Goal: Task Accomplishment & Management: Manage account settings

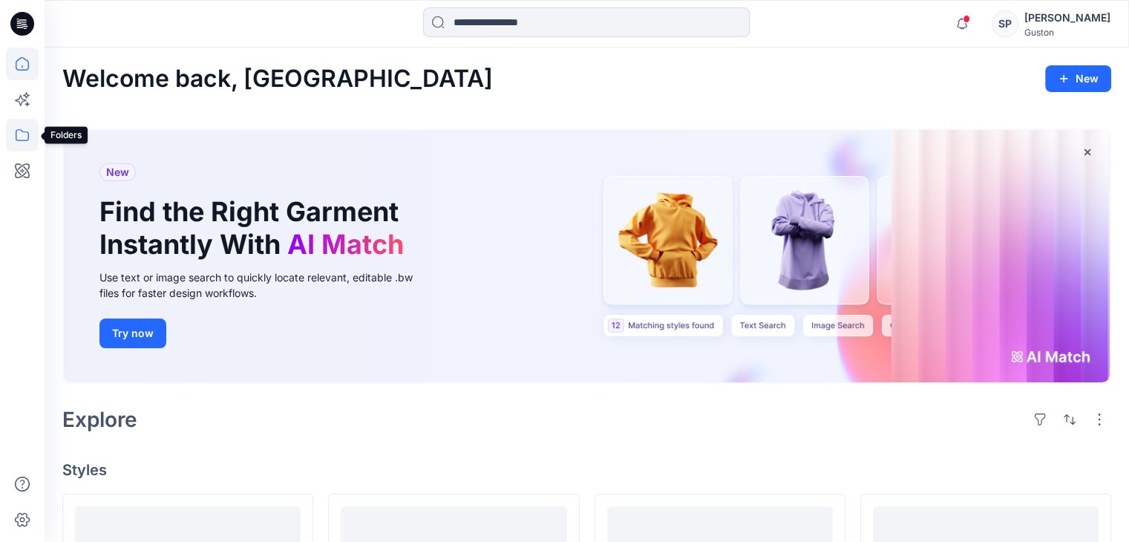
click at [14, 126] on icon at bounding box center [22, 135] width 33 height 33
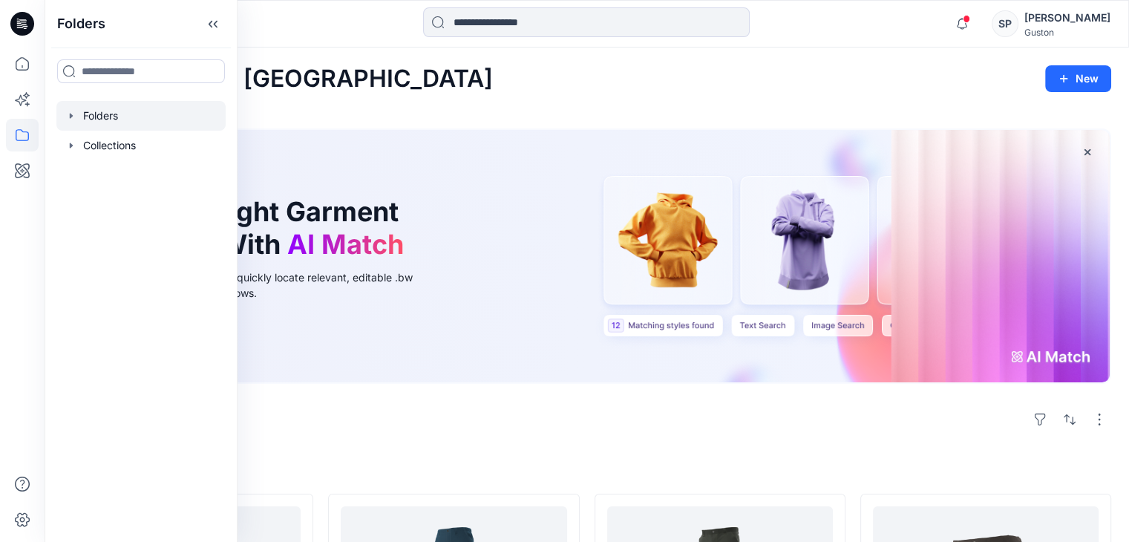
click at [77, 119] on div at bounding box center [140, 116] width 169 height 30
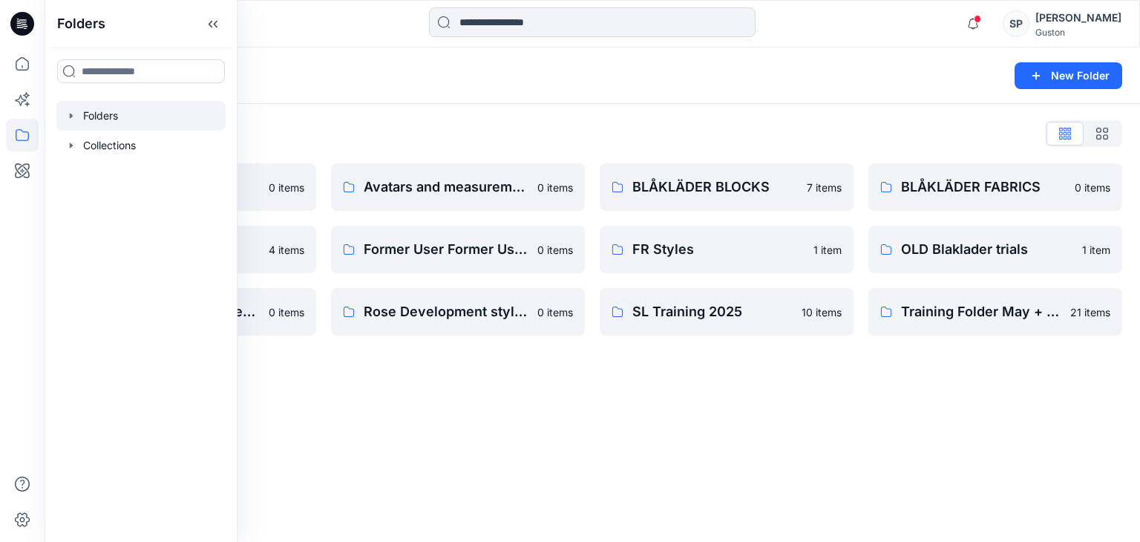
click at [447, 434] on div "Folders New Folder Folders List Avatar 0 items External Customers 4 items OLD B…" at bounding box center [593, 295] width 1096 height 494
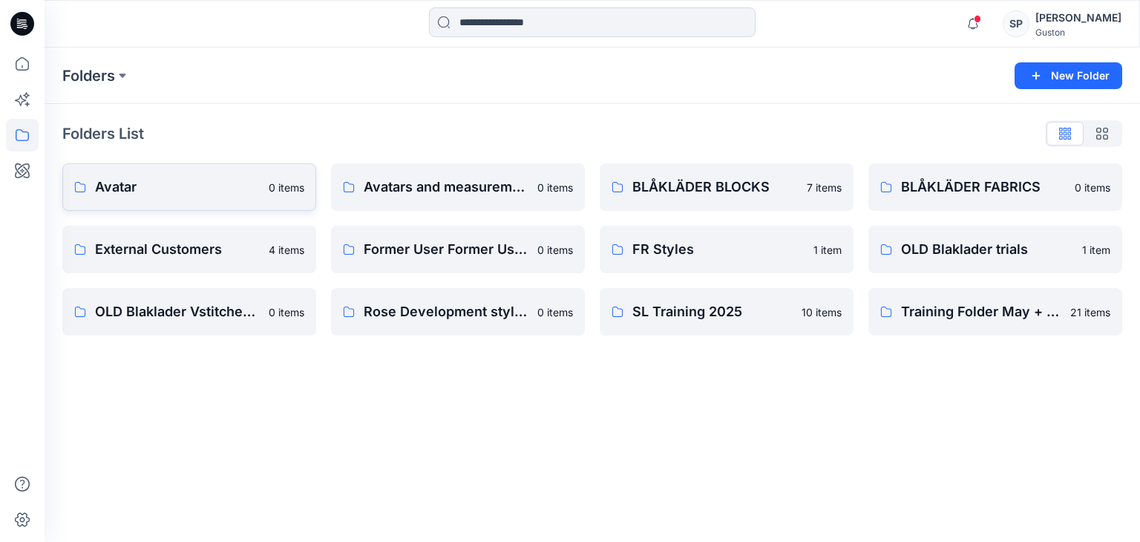
click at [177, 205] on link "Avatar 0 items" at bounding box center [189, 187] width 254 height 48
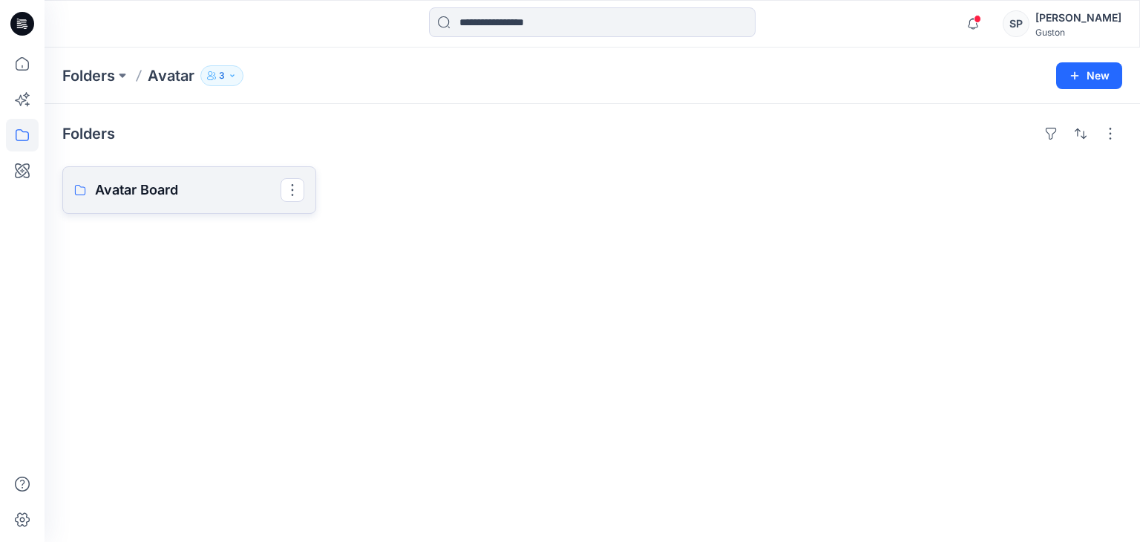
click at [177, 205] on link "Avatar Board" at bounding box center [189, 190] width 254 height 48
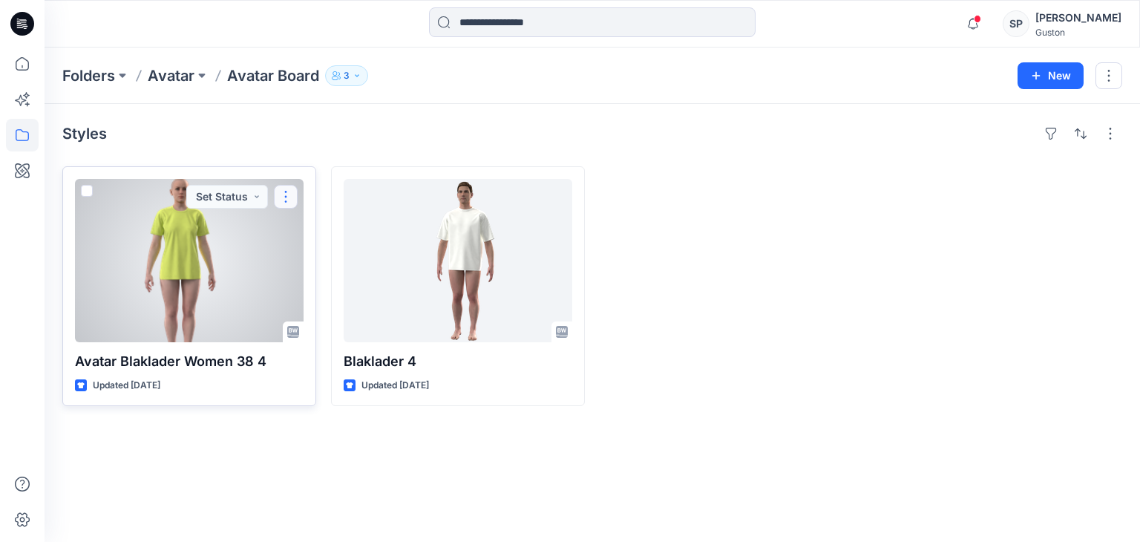
click at [291, 194] on button "button" at bounding box center [286, 197] width 24 height 24
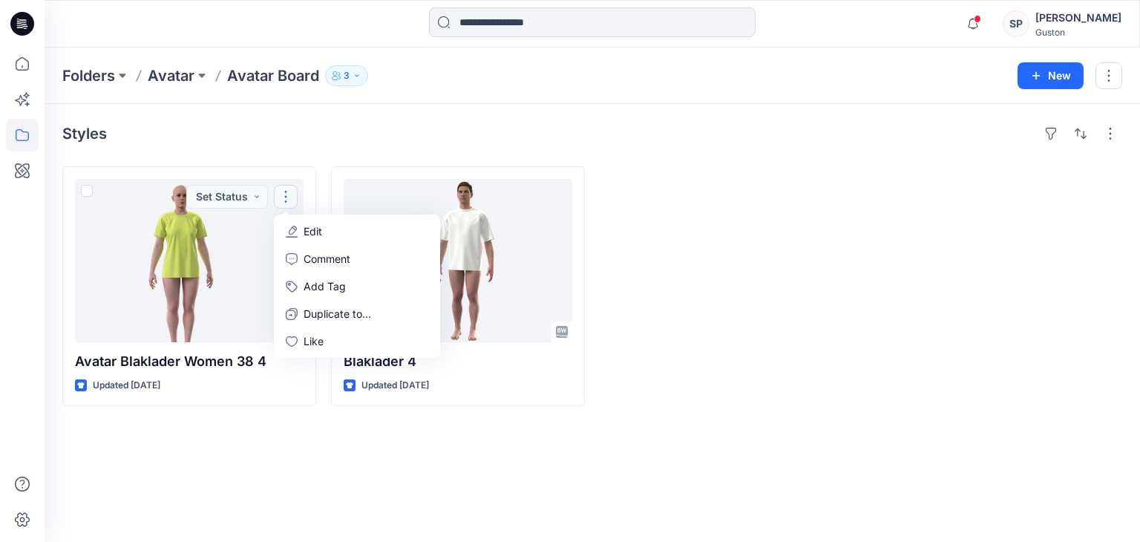
click at [294, 440] on div "Styles Avatar Blaklader Women 38 4 Updated [DATE] Set Status Edit Comment Add T…" at bounding box center [593, 323] width 1096 height 438
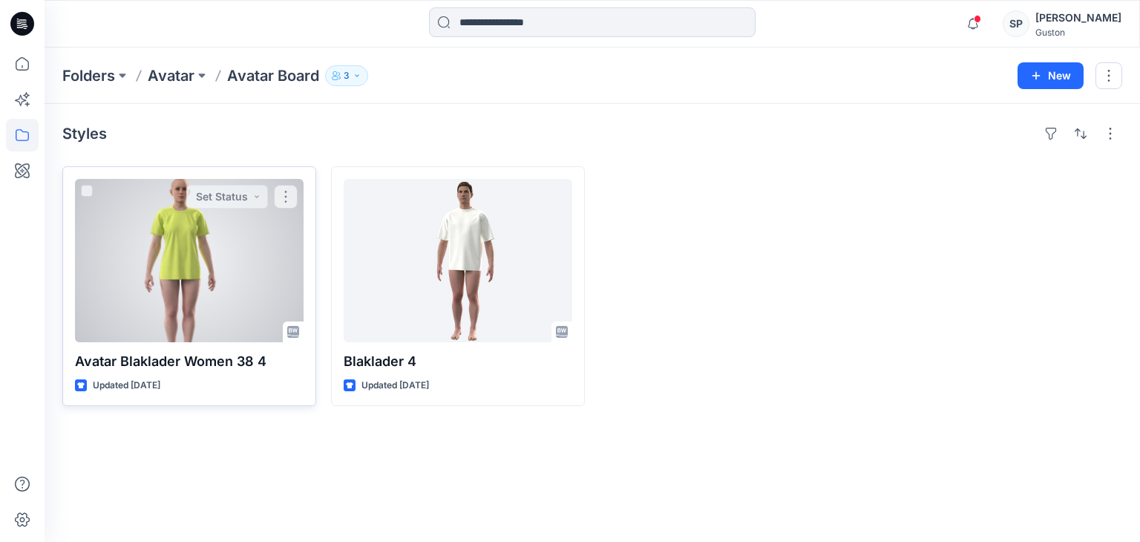
click at [258, 373] on div "Avatar Blaklader Women 38 4 Updated [DATE] Set Status" at bounding box center [189, 286] width 254 height 240
click at [177, 292] on div at bounding box center [189, 260] width 229 height 163
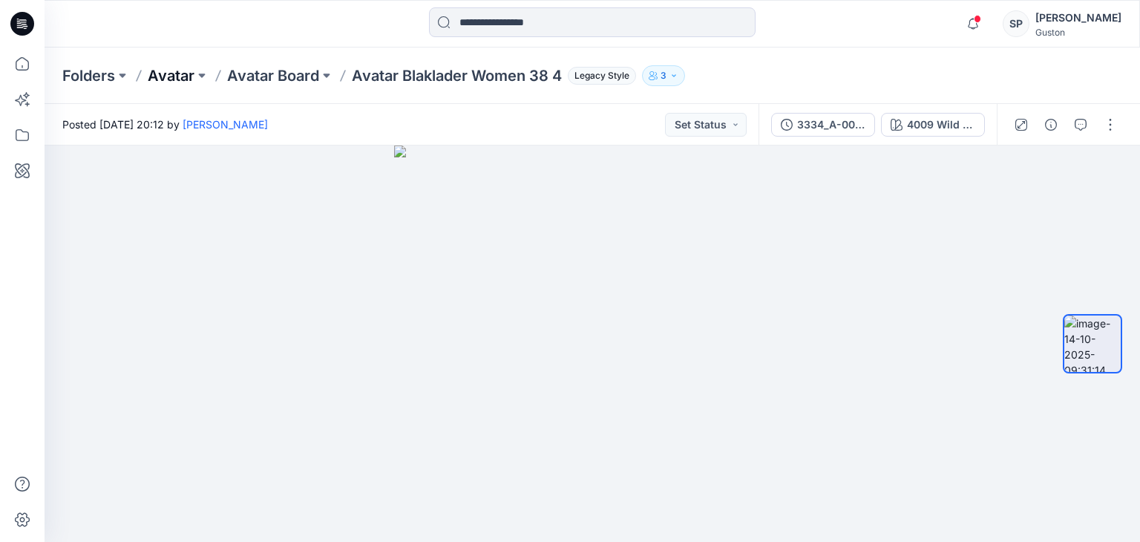
click at [176, 71] on p "Avatar" at bounding box center [171, 75] width 47 height 21
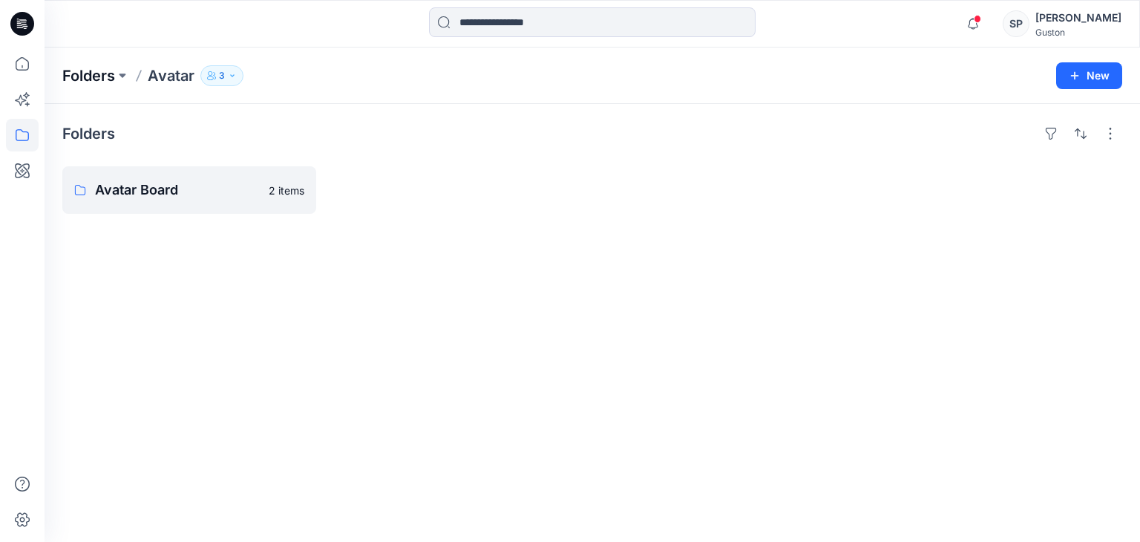
click at [110, 75] on p "Folders" at bounding box center [88, 75] width 53 height 21
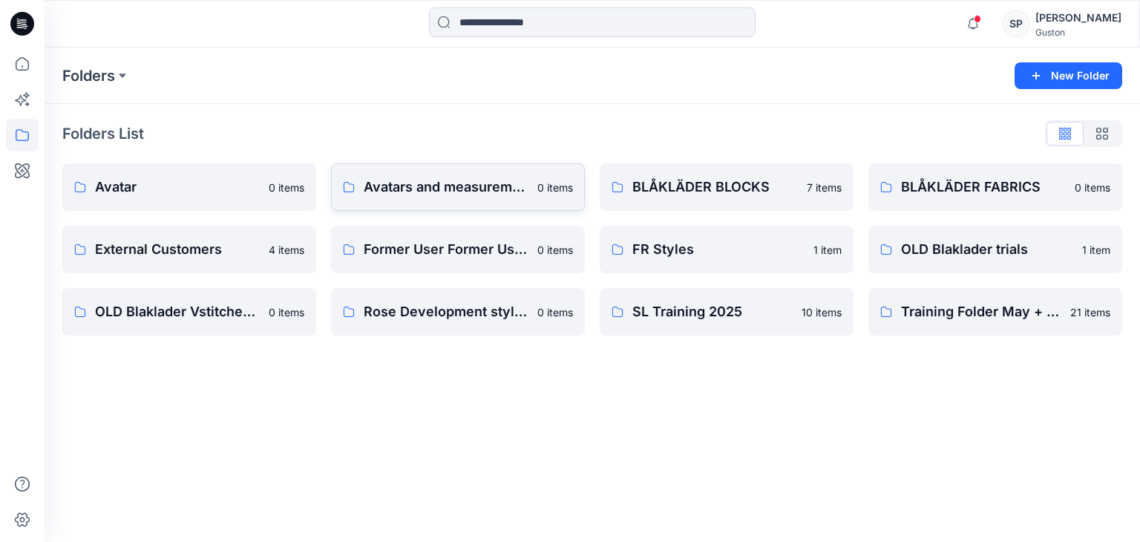
click at [362, 197] on link "Avatars and measurement lists 0 items" at bounding box center [458, 187] width 254 height 48
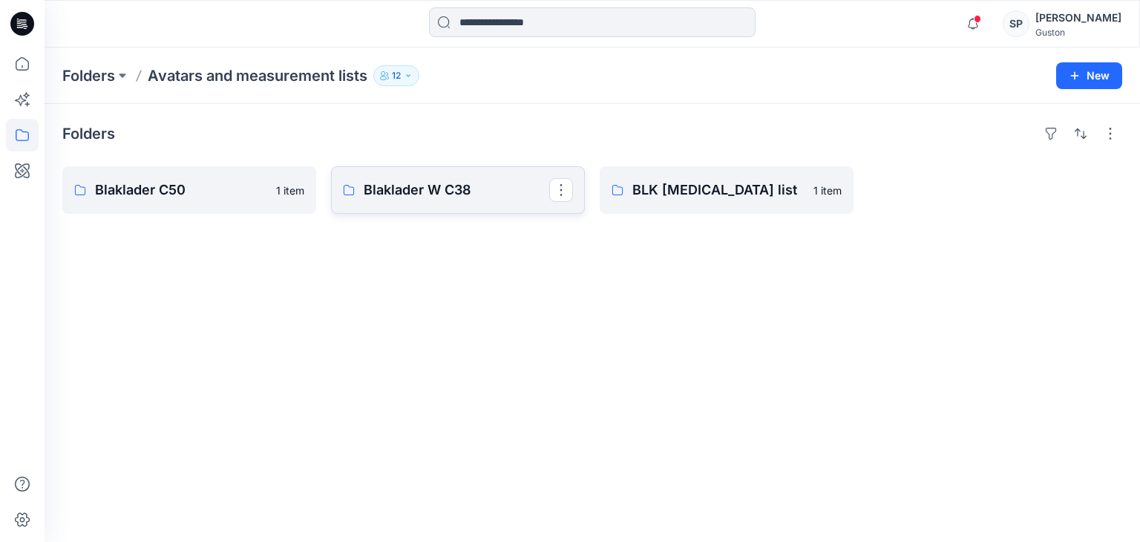
click at [434, 194] on p "Blaklader W C38" at bounding box center [457, 190] width 186 height 21
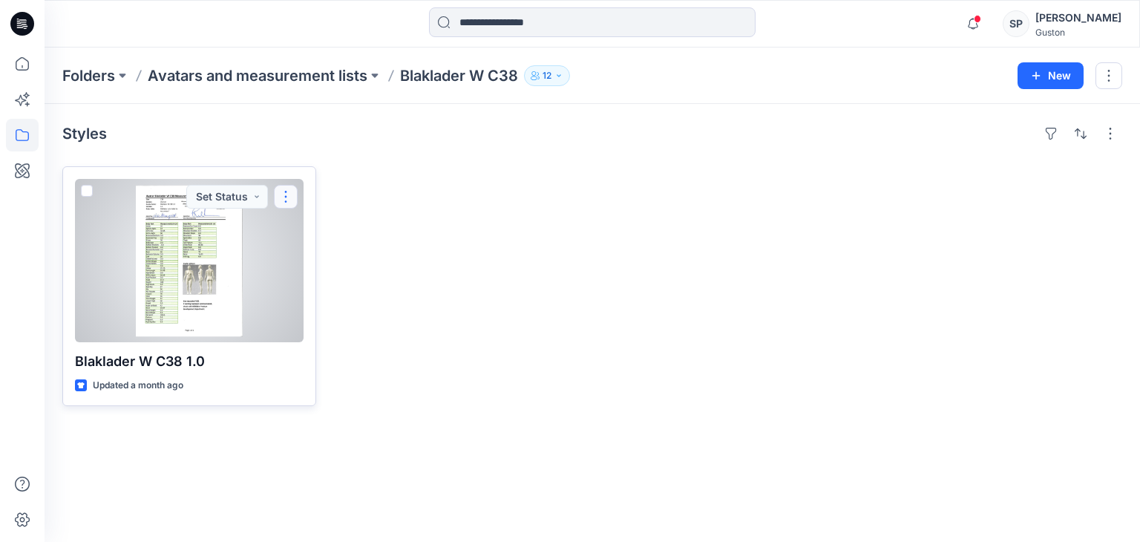
click at [279, 203] on button "button" at bounding box center [286, 197] width 24 height 24
click at [235, 363] on p "Blaklader W C38 1.0" at bounding box center [189, 361] width 229 height 21
click at [215, 287] on div at bounding box center [189, 260] width 229 height 163
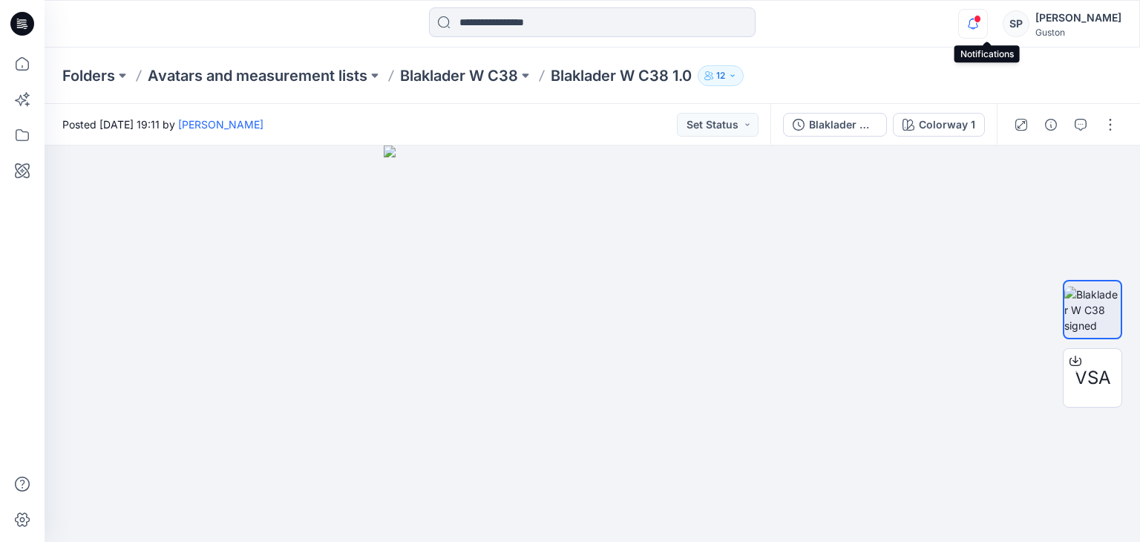
click at [978, 27] on icon "button" at bounding box center [973, 24] width 28 height 30
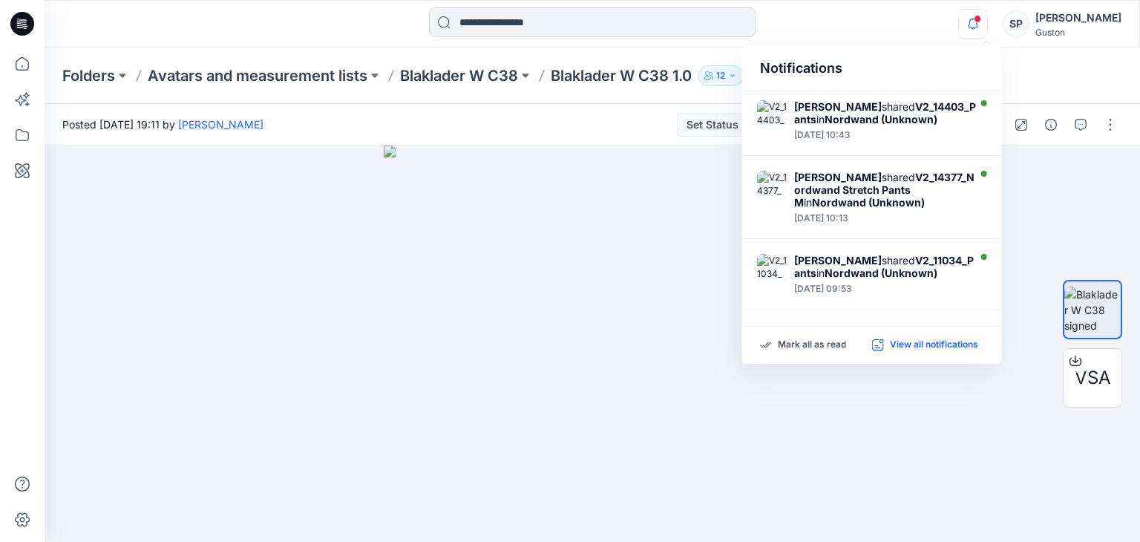
click at [904, 341] on p "View all notifications" at bounding box center [934, 345] width 88 height 13
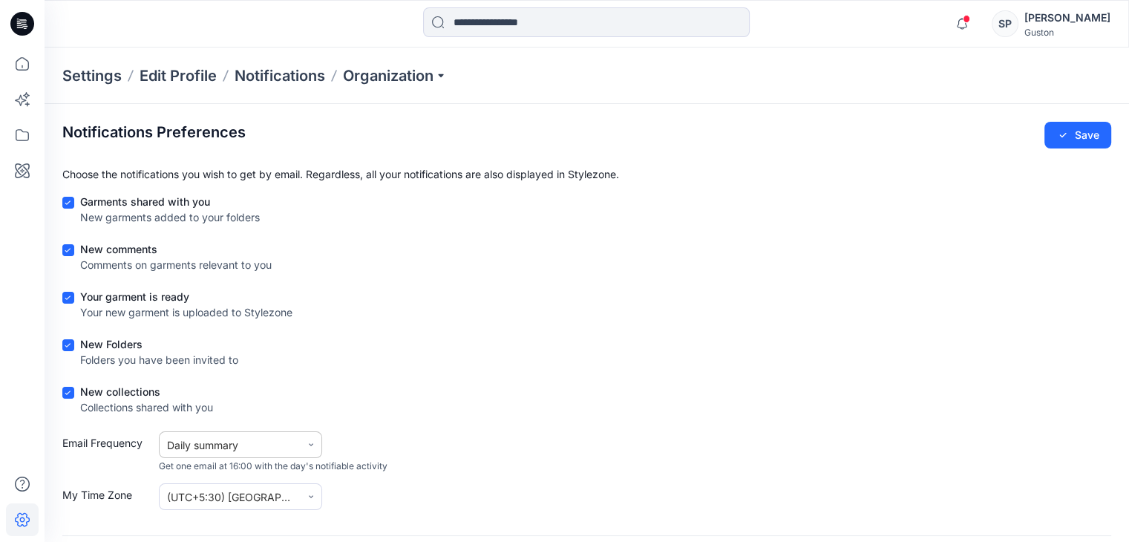
click at [270, 453] on div "Daily summary" at bounding box center [230, 445] width 141 height 19
click at [269, 472] on div "Immediate update" at bounding box center [240, 480] width 163 height 27
click at [1070, 133] on button "Save" at bounding box center [1077, 135] width 67 height 27
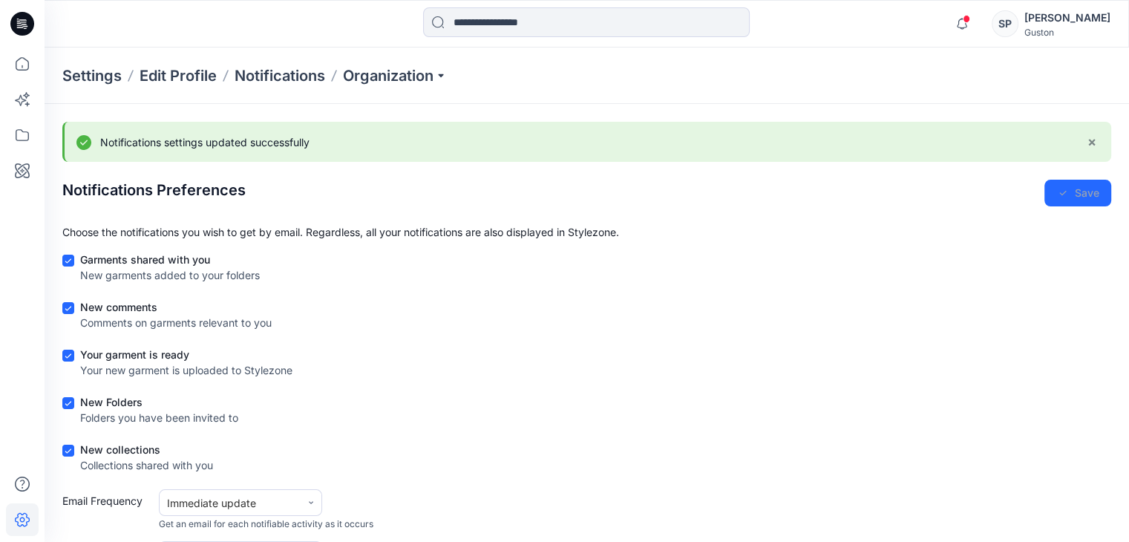
drag, startPoint x: 999, startPoint y: 13, endPoint x: 986, endPoint y: 24, distance: 17.4
click at [995, 16] on div "Notifications Tharindu [PERSON_NAME] shared V2_14403_Pants in [GEOGRAPHIC_DATA]…" at bounding box center [1028, 23] width 163 height 33
click at [969, 34] on icon "button" at bounding box center [962, 24] width 28 height 30
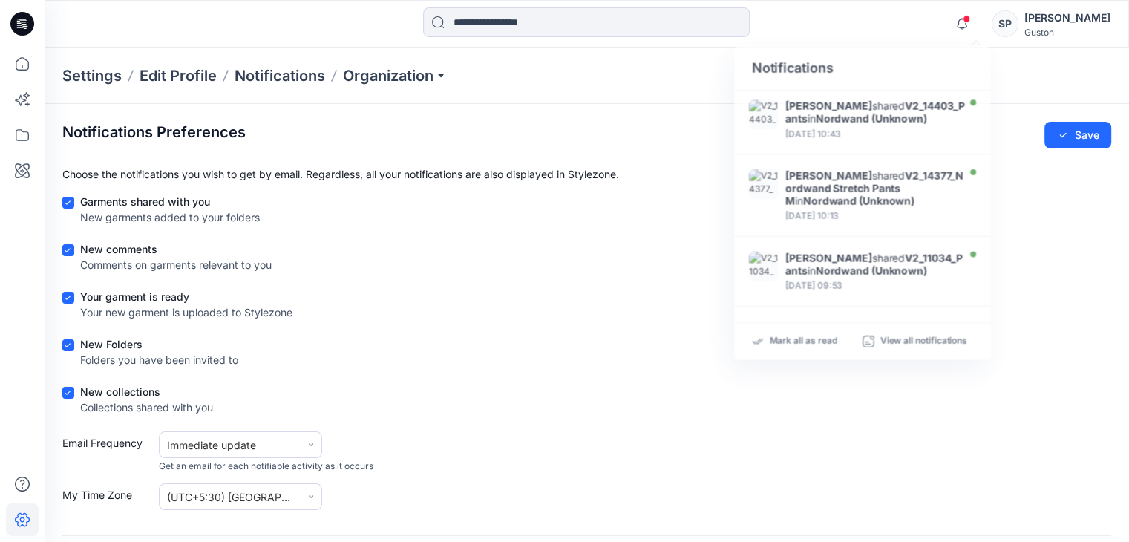
click at [710, 282] on form "Garments shared with you New garments added to your folders New comments Commen…" at bounding box center [586, 352] width 1049 height 316
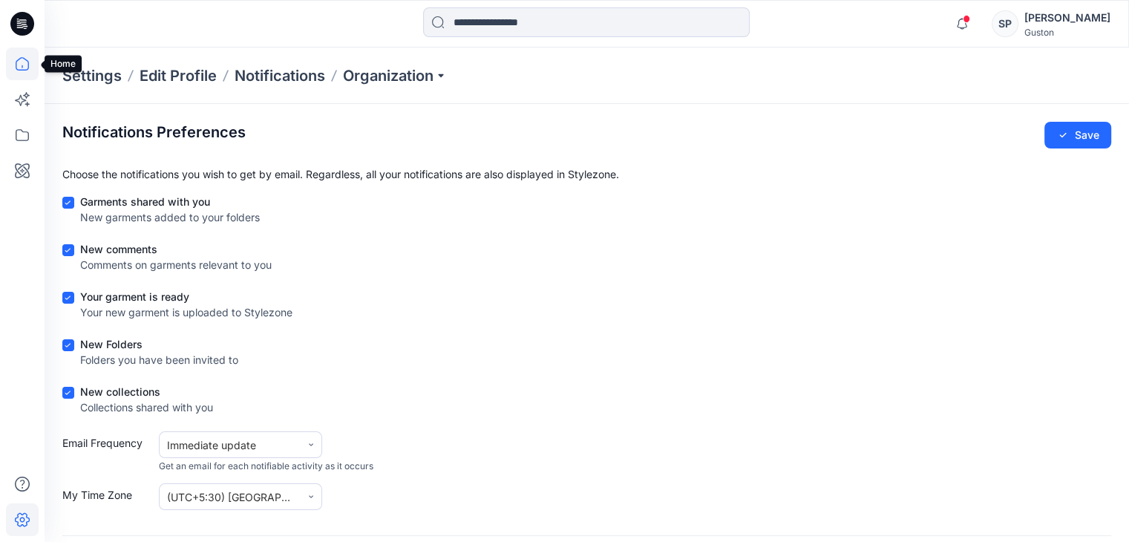
click at [25, 55] on icon at bounding box center [22, 64] width 33 height 33
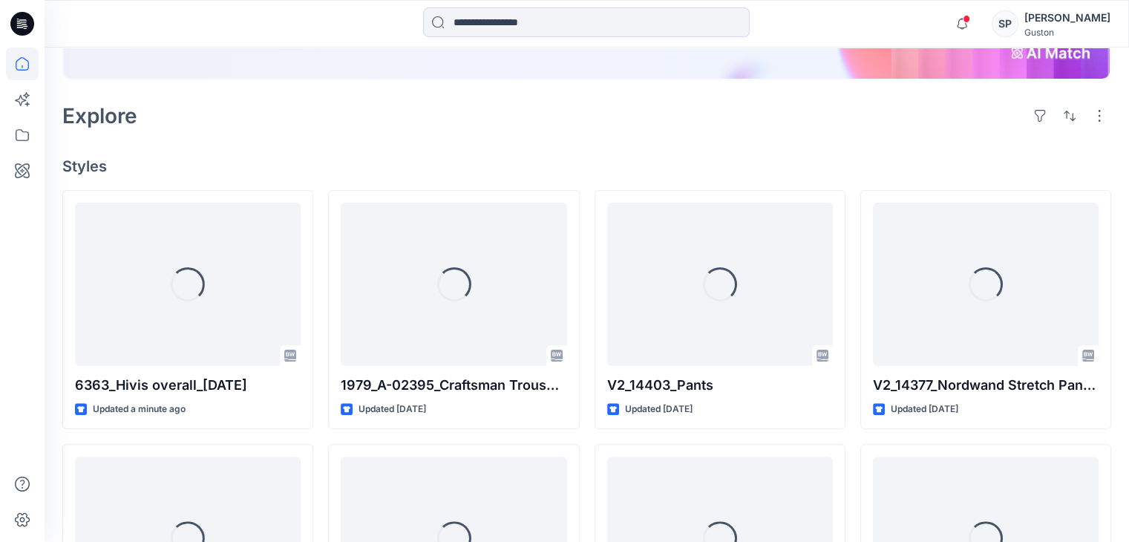
scroll to position [371, 0]
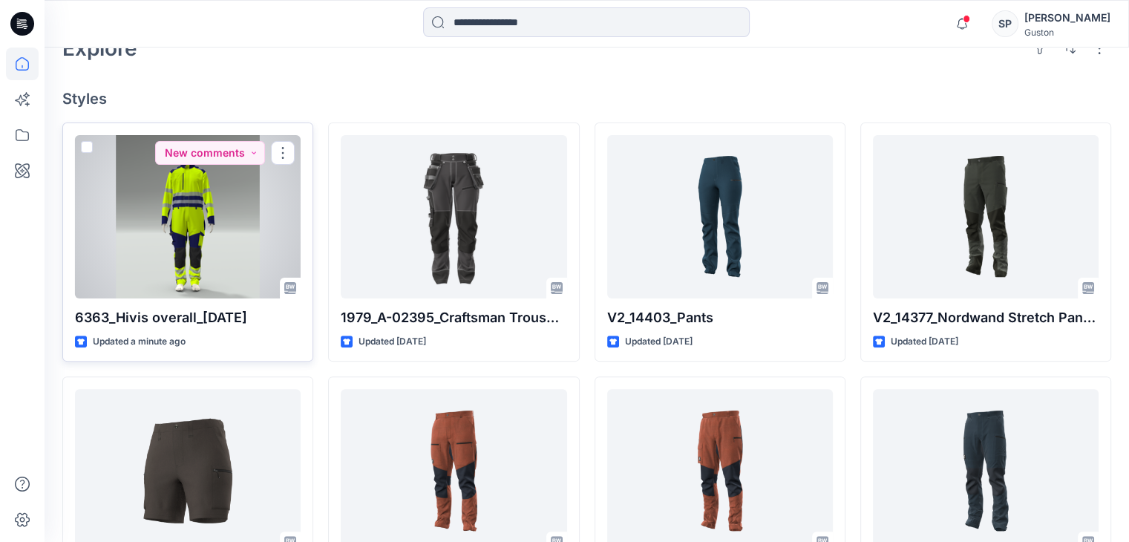
click at [208, 307] on p "6363_Hivis overall_[DATE]" at bounding box center [188, 317] width 226 height 21
click at [212, 211] on div at bounding box center [188, 216] width 226 height 163
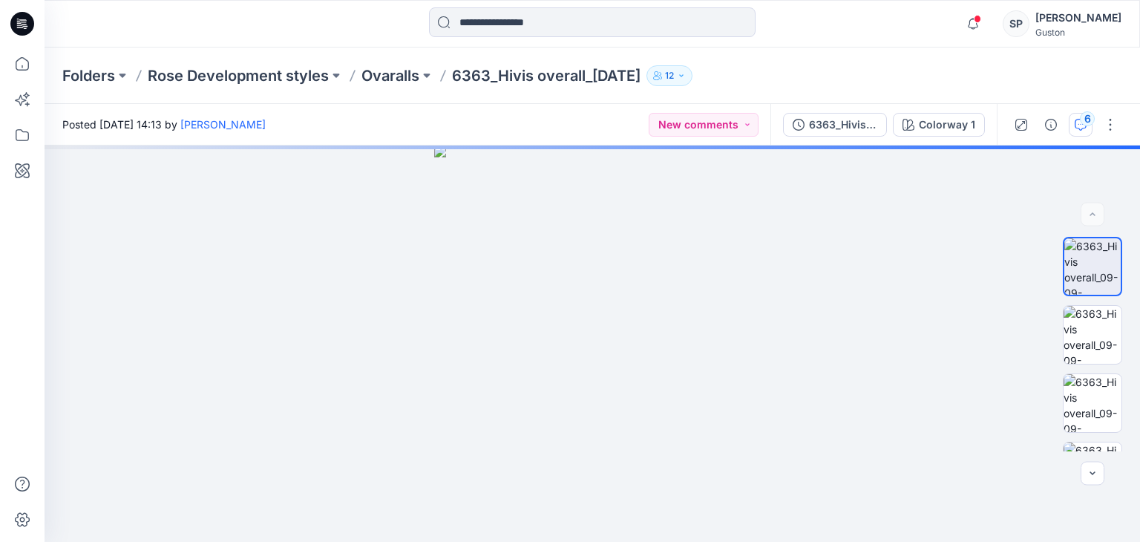
click at [1089, 126] on button "6" at bounding box center [1081, 125] width 24 height 24
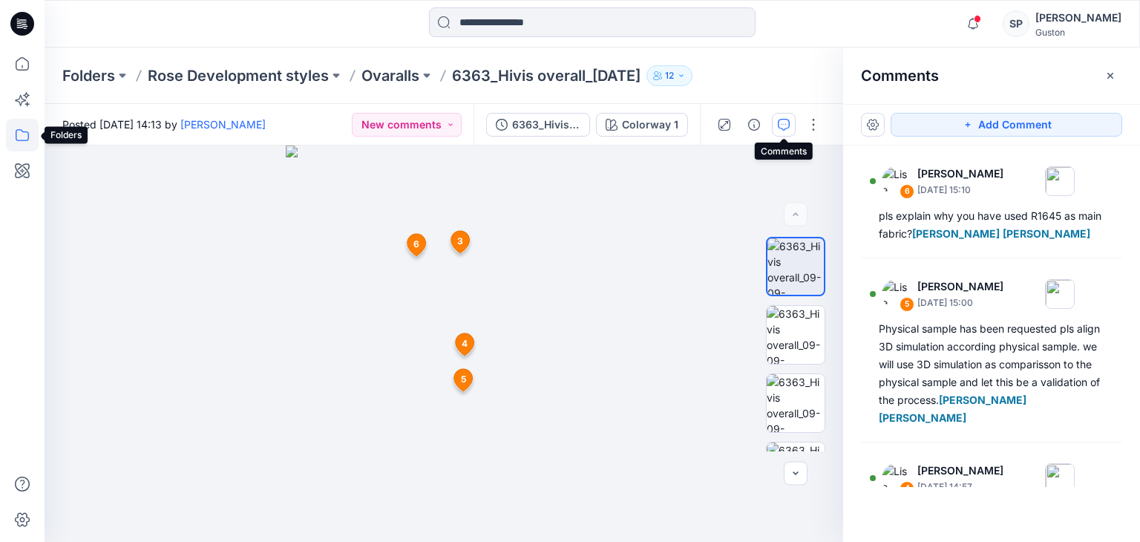
click at [20, 126] on icon at bounding box center [22, 135] width 33 height 33
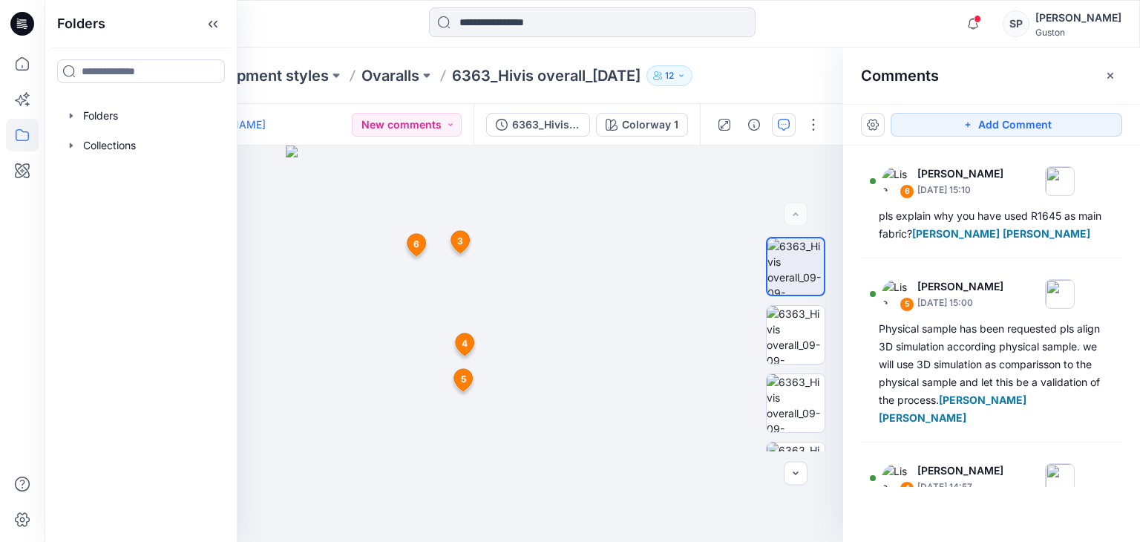
click at [827, 48] on div "Folders Rose Development styles Ovaralls 6363_Hivis overall_[DATE] 12" at bounding box center [593, 76] width 1096 height 56
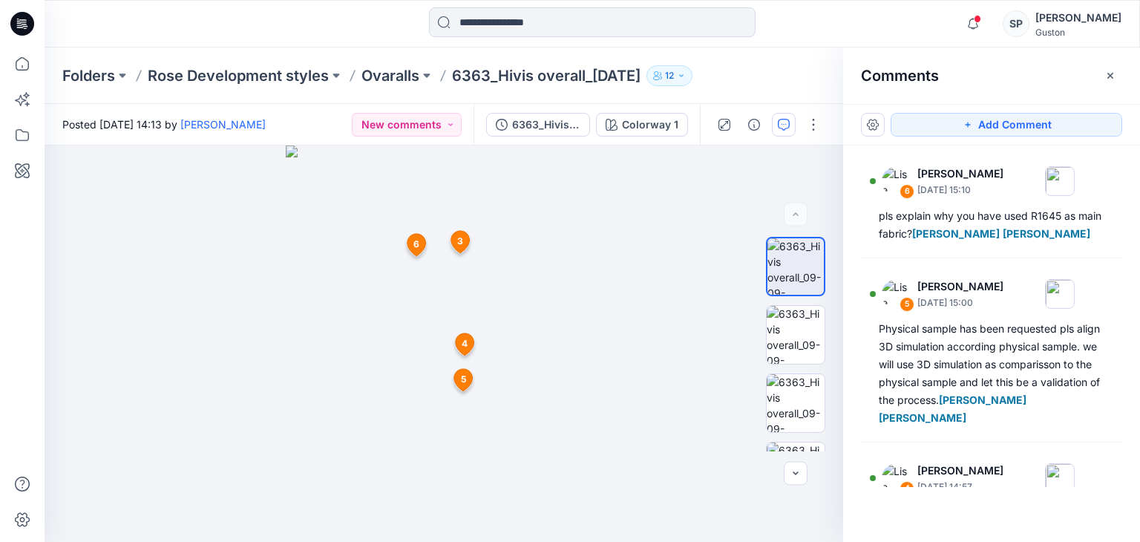
click at [964, 23] on div "Notifications Tharindu [PERSON_NAME] shared V2_14403_Pants in [GEOGRAPHIC_DATA]…" at bounding box center [592, 23] width 1095 height 33
click at [984, 24] on icon "button" at bounding box center [973, 24] width 28 height 30
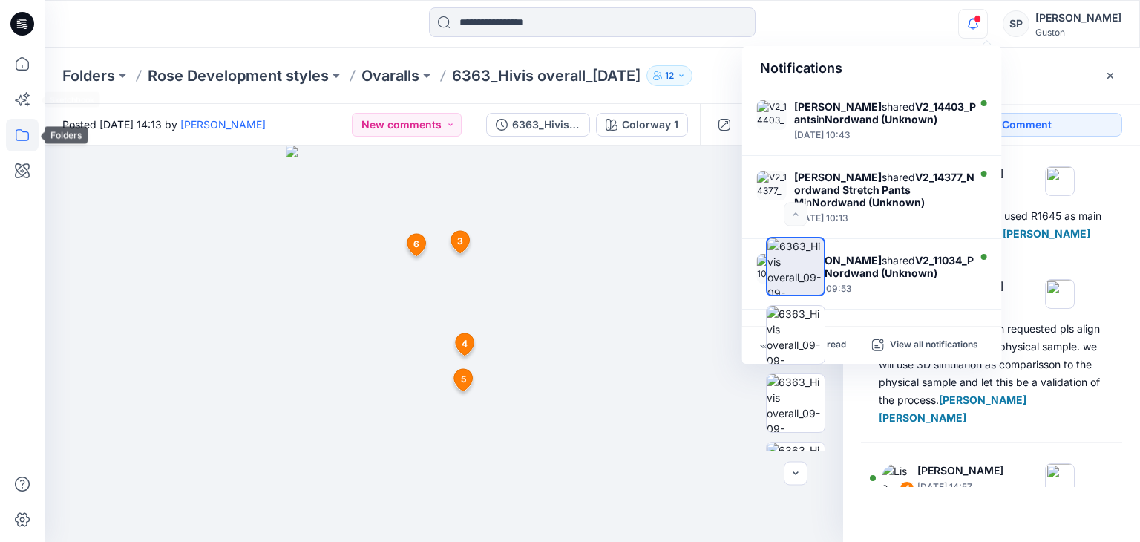
click at [16, 128] on icon at bounding box center [22, 135] width 33 height 33
